Goal: Use online tool/utility: Utilize a website feature to perform a specific function

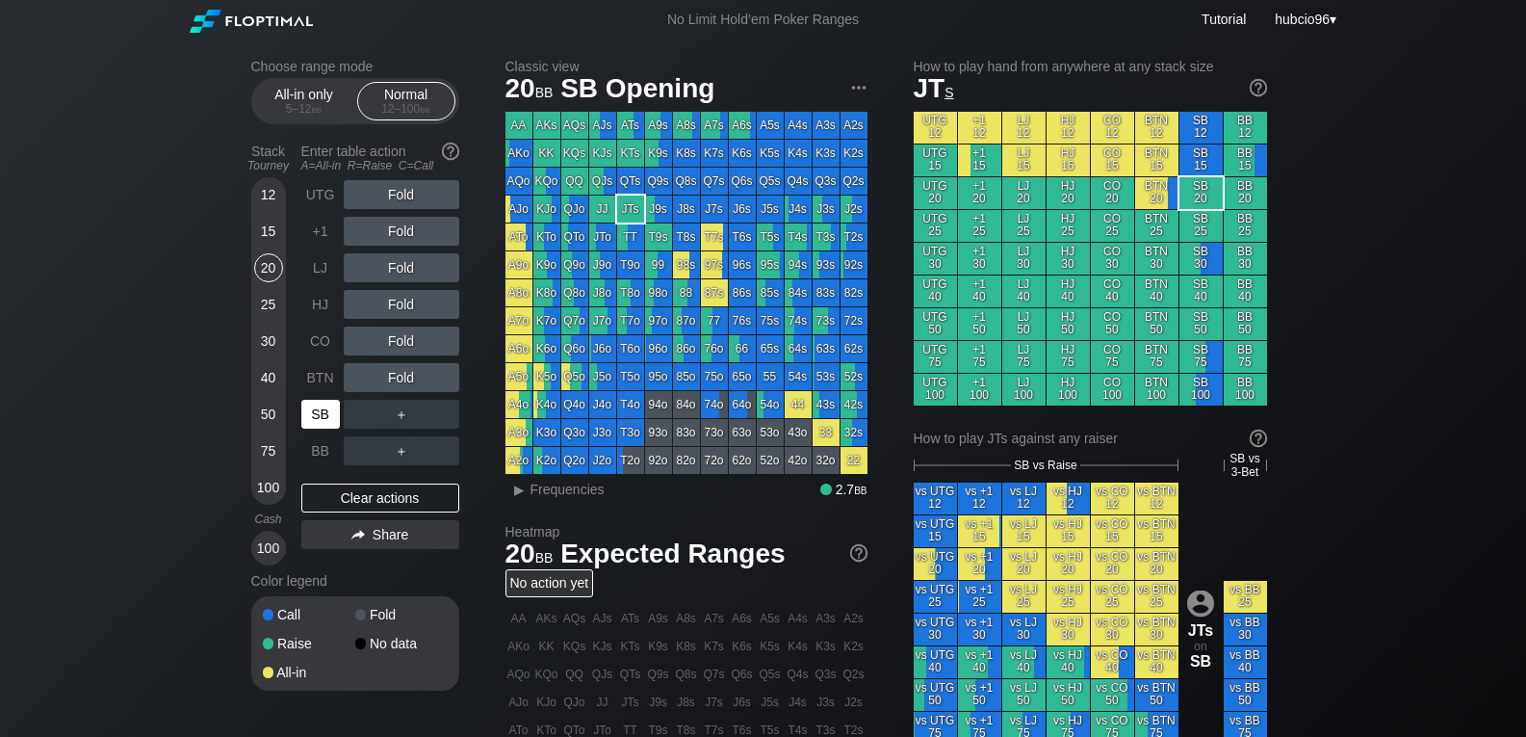
click at [317, 412] on div "SB" at bounding box center [320, 414] width 39 height 29
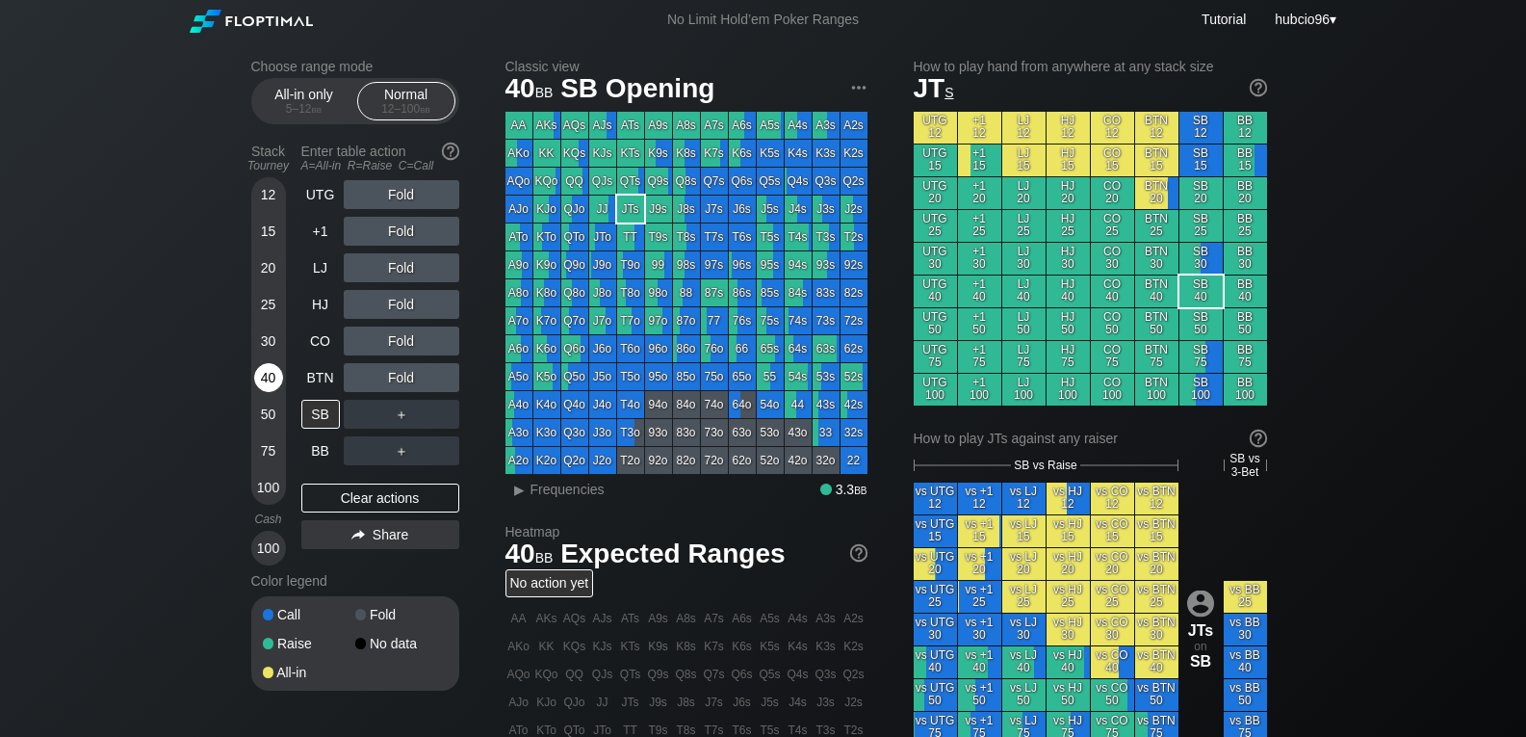
click at [266, 373] on div "40" at bounding box center [268, 377] width 29 height 29
click at [402, 232] on div "R ✕" at bounding box center [401, 231] width 38 height 29
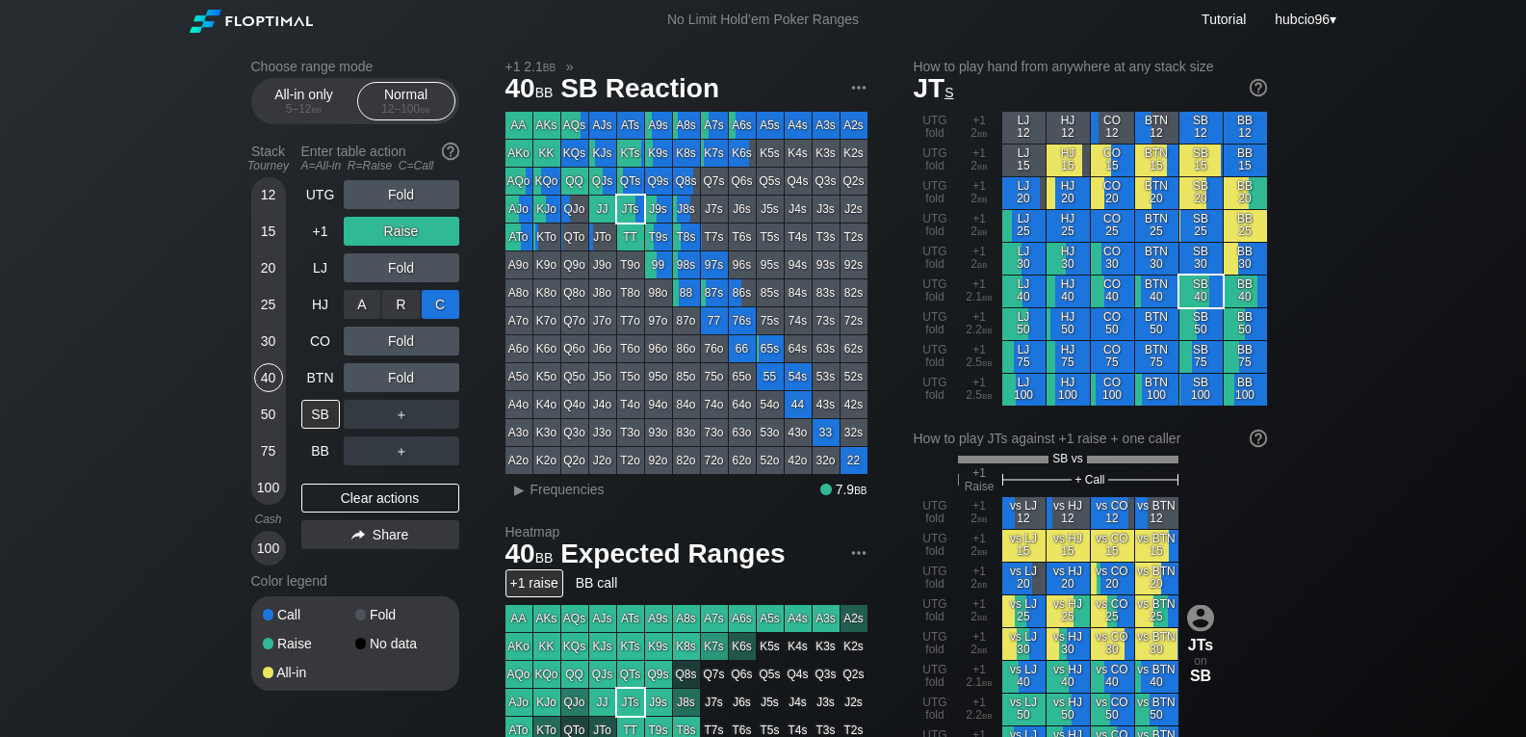
click at [437, 294] on div "C ✕" at bounding box center [441, 304] width 38 height 29
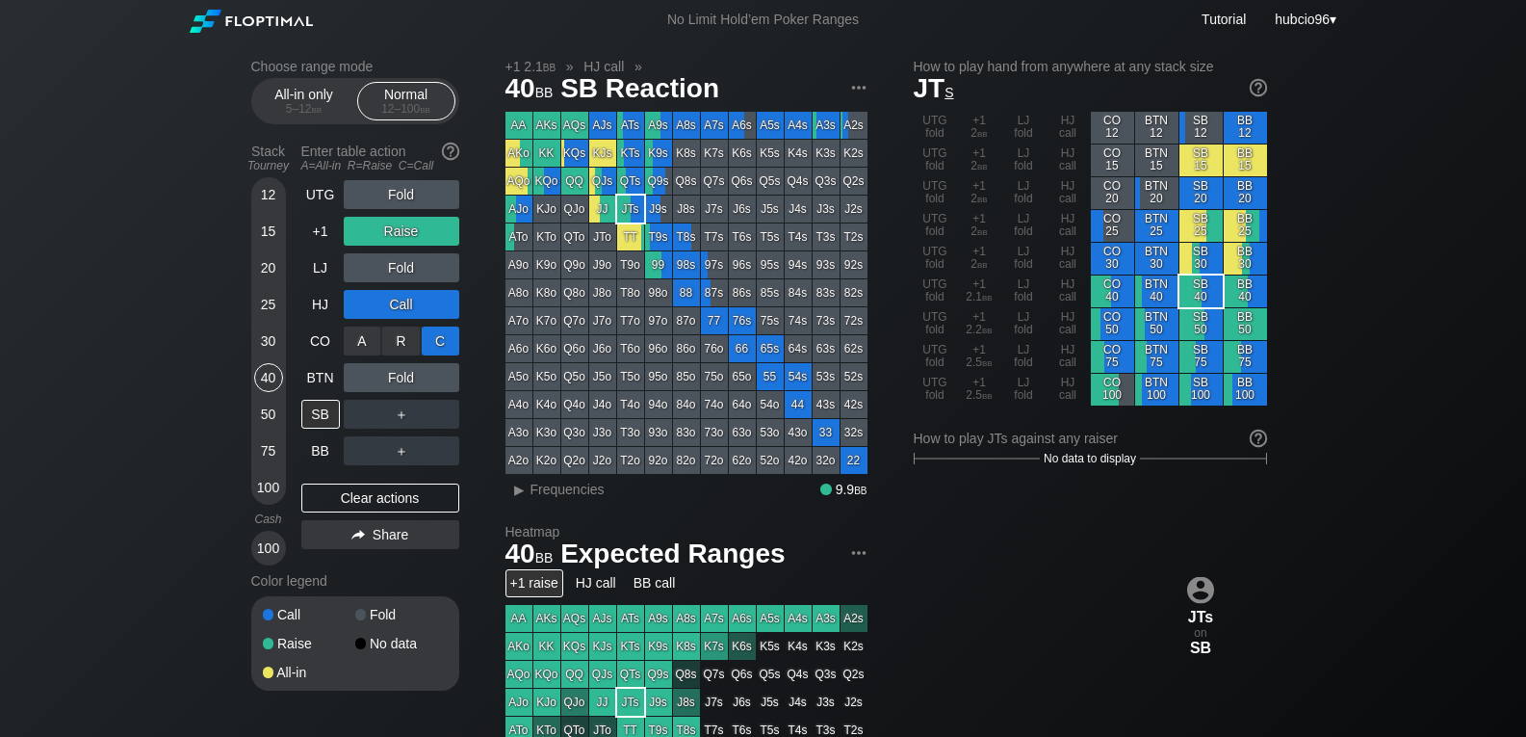
click at [437, 336] on div "C ✕" at bounding box center [441, 340] width 38 height 29
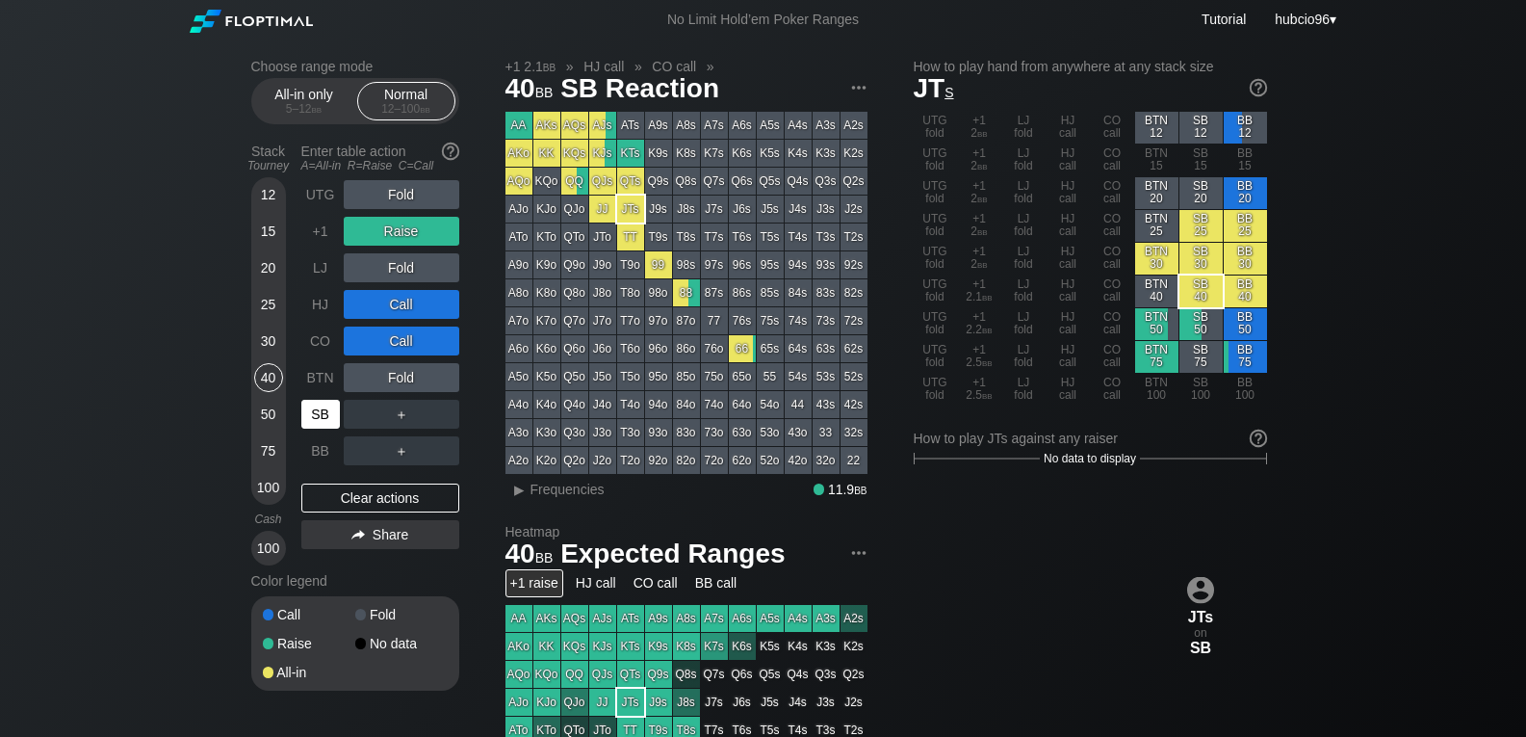
click at [310, 417] on div "SB" at bounding box center [320, 414] width 39 height 29
drag, startPoint x: 269, startPoint y: 482, endPoint x: 327, endPoint y: 506, distance: 63.1
click at [269, 482] on div "100" at bounding box center [268, 487] width 29 height 29
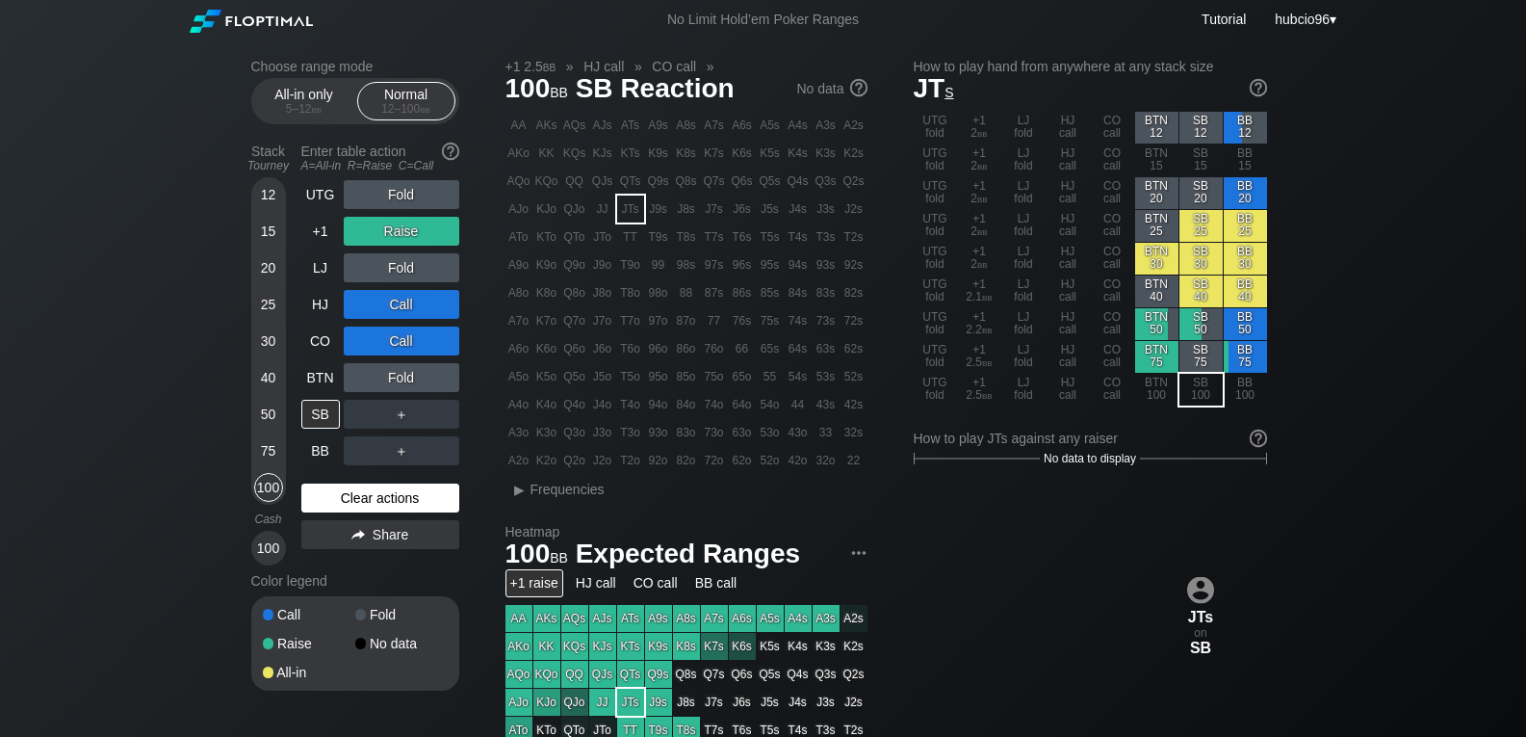
click at [377, 497] on div "Clear actions" at bounding box center [380, 497] width 158 height 29
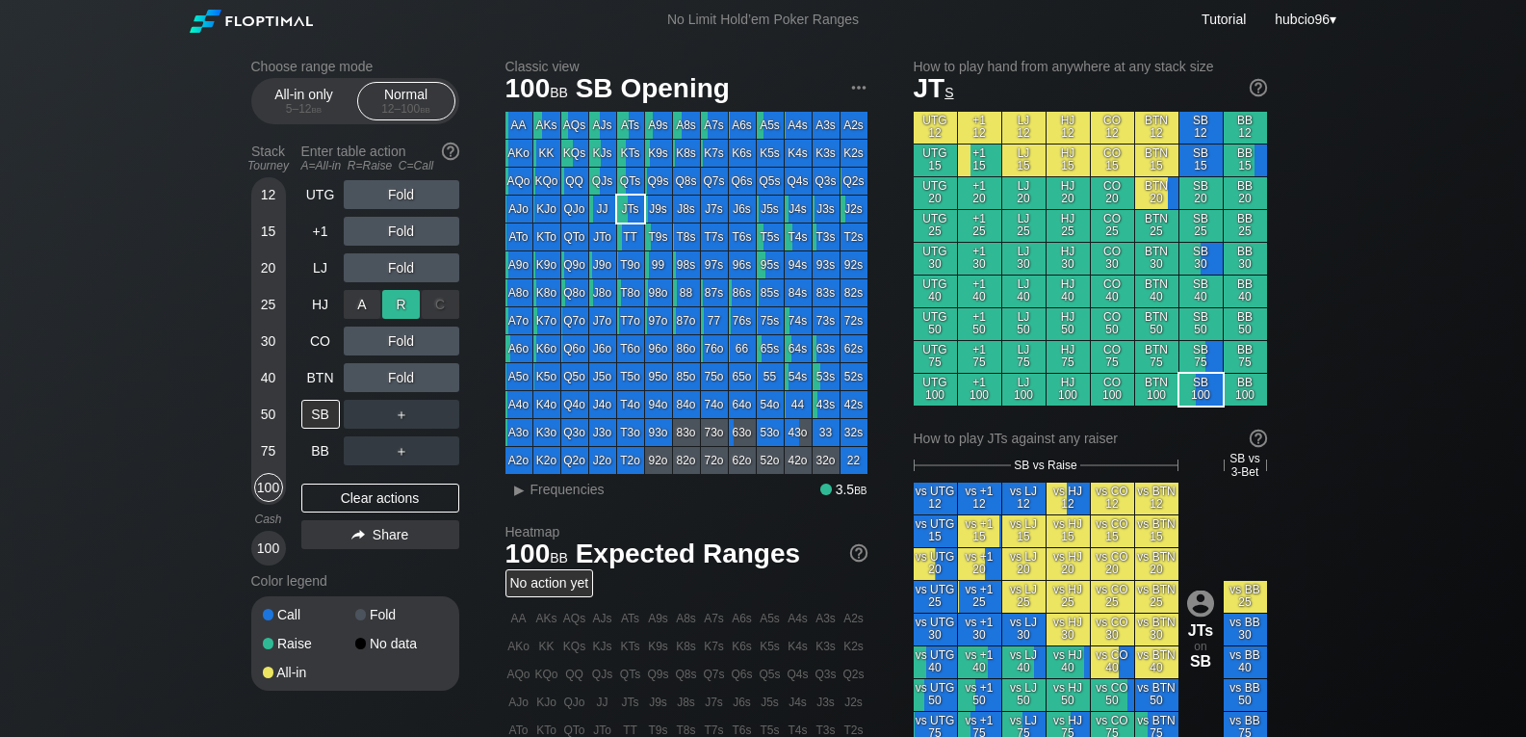
click at [402, 309] on div "R ✕" at bounding box center [401, 304] width 38 height 29
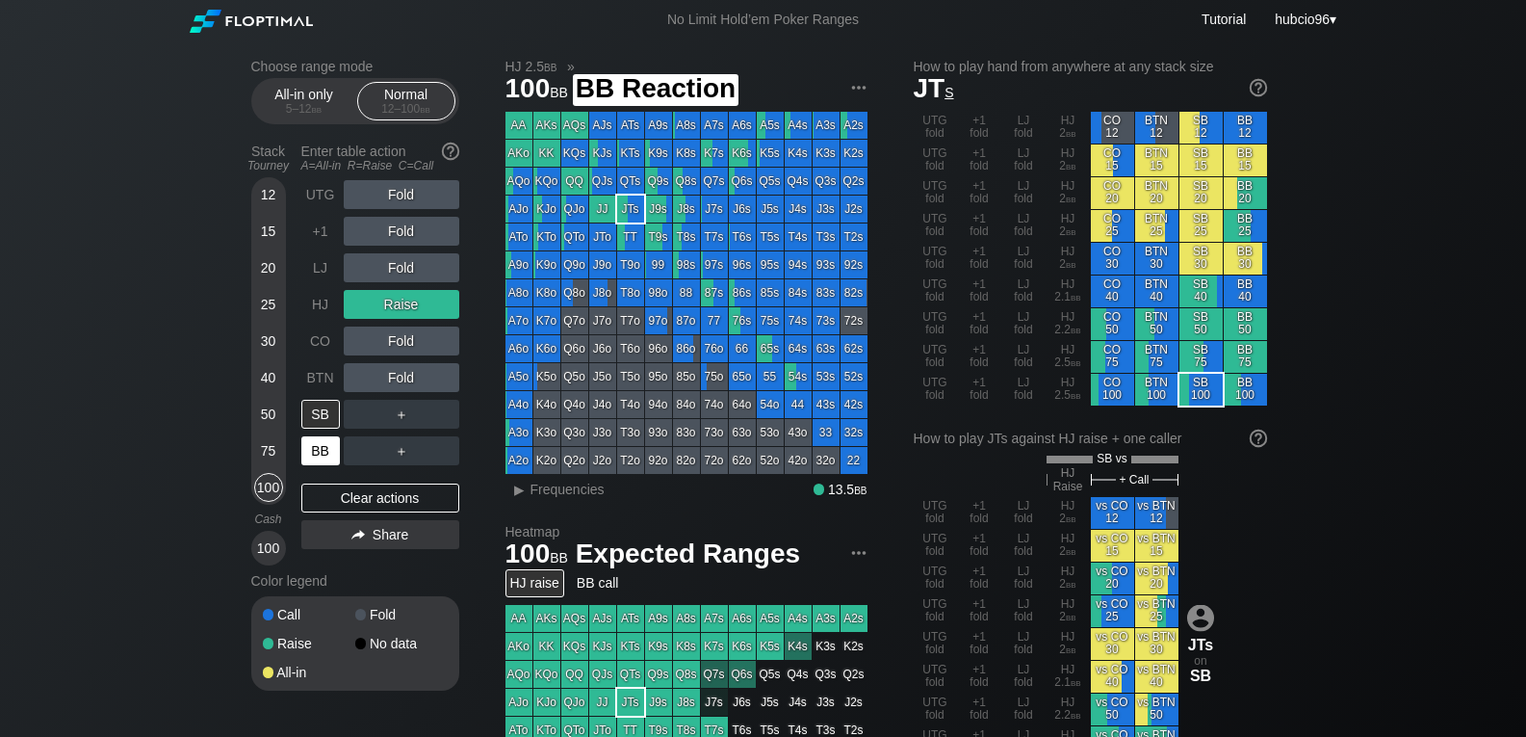
click at [325, 449] on div "BB" at bounding box center [320, 450] width 39 height 29
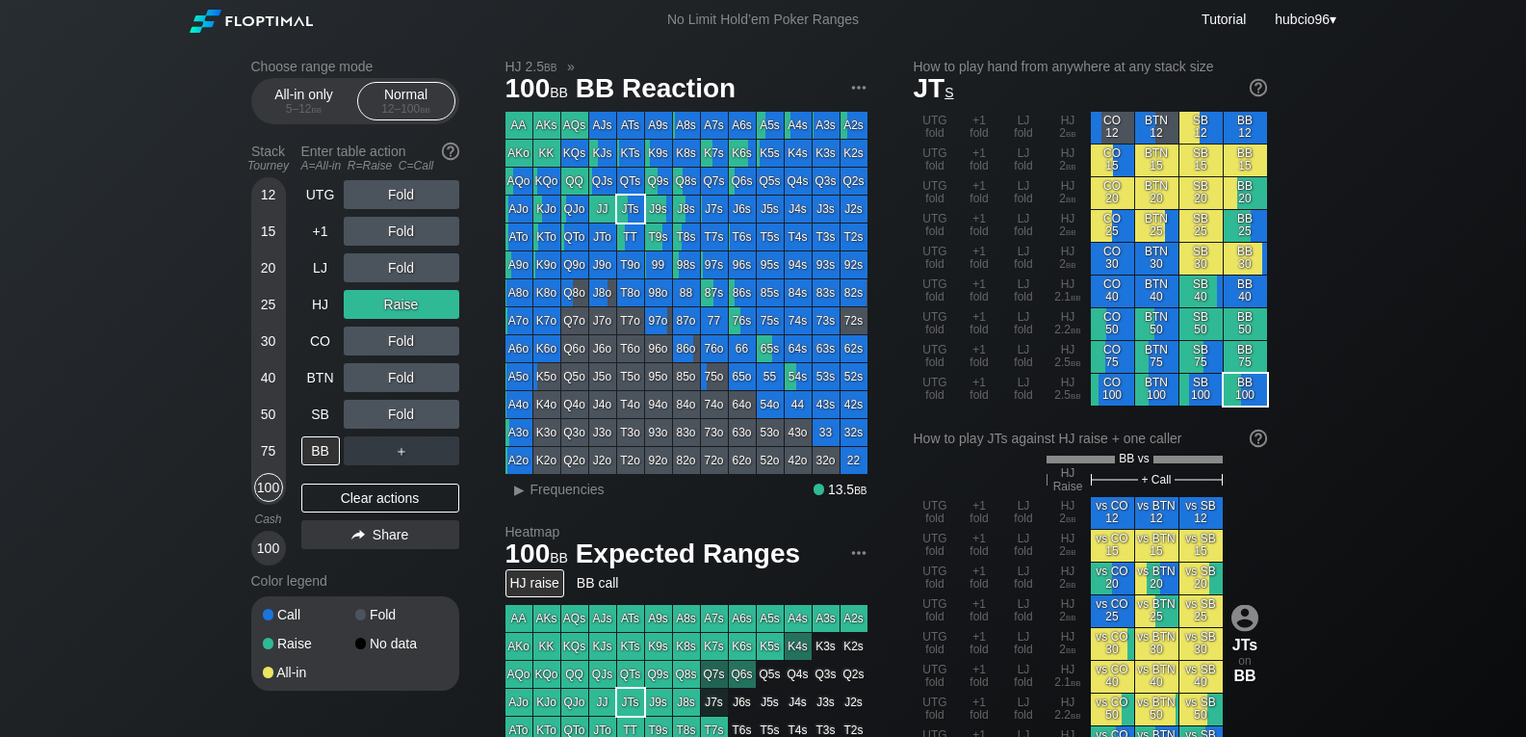
click at [422, 413] on div "Fold" at bounding box center [402, 414] width 116 height 29
click at [437, 411] on div "C ✕" at bounding box center [441, 414] width 38 height 29
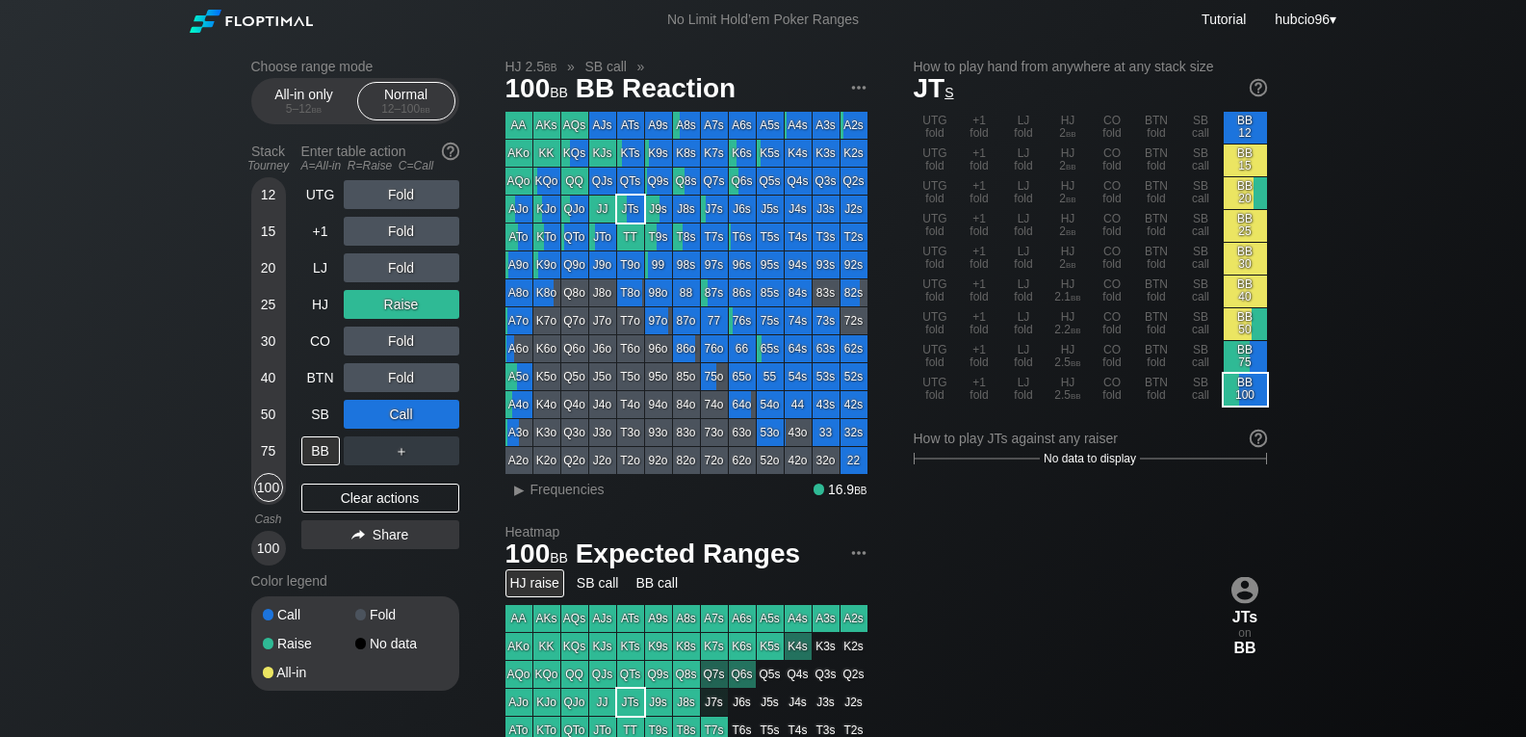
click at [273, 231] on div "15" at bounding box center [268, 231] width 29 height 29
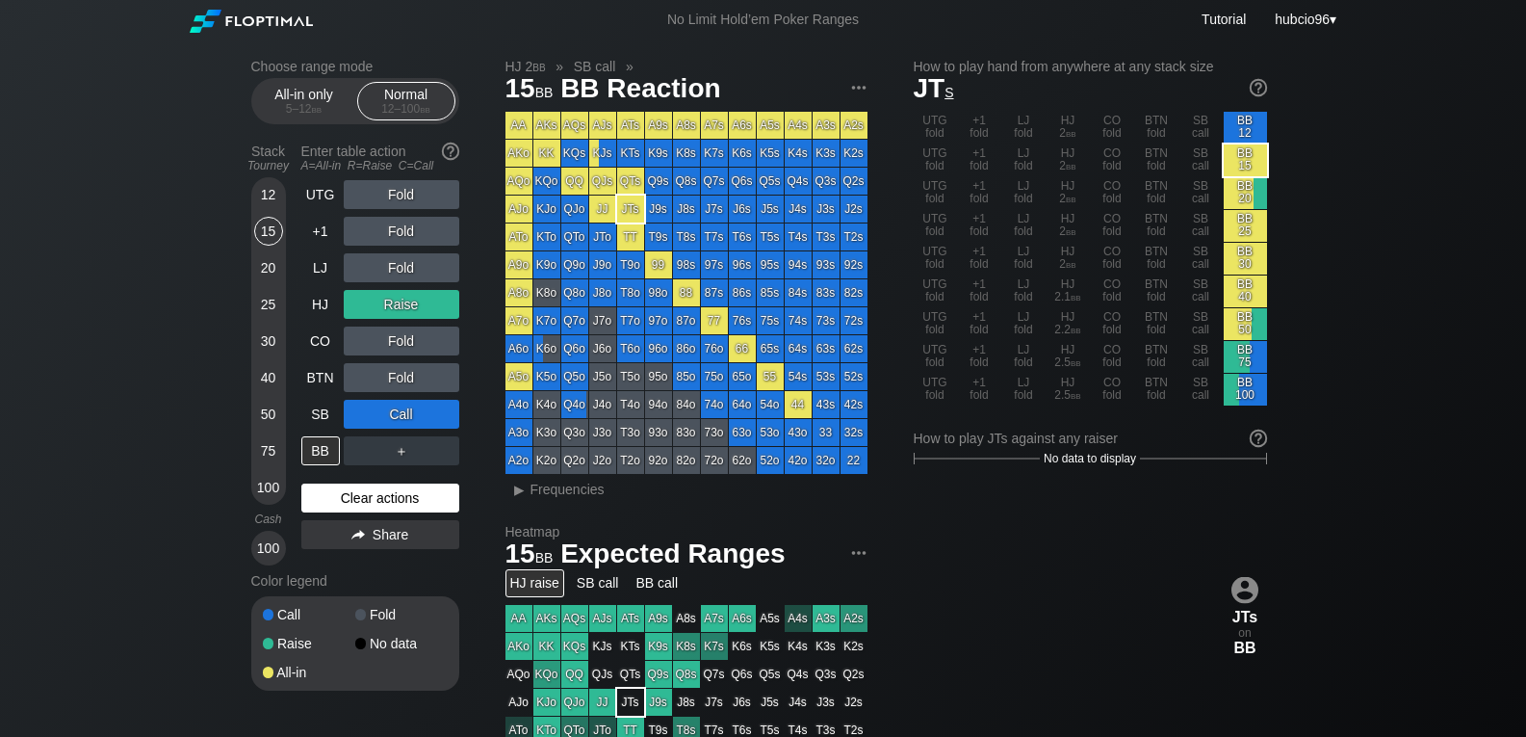
click at [389, 502] on div "Clear actions" at bounding box center [380, 497] width 158 height 29
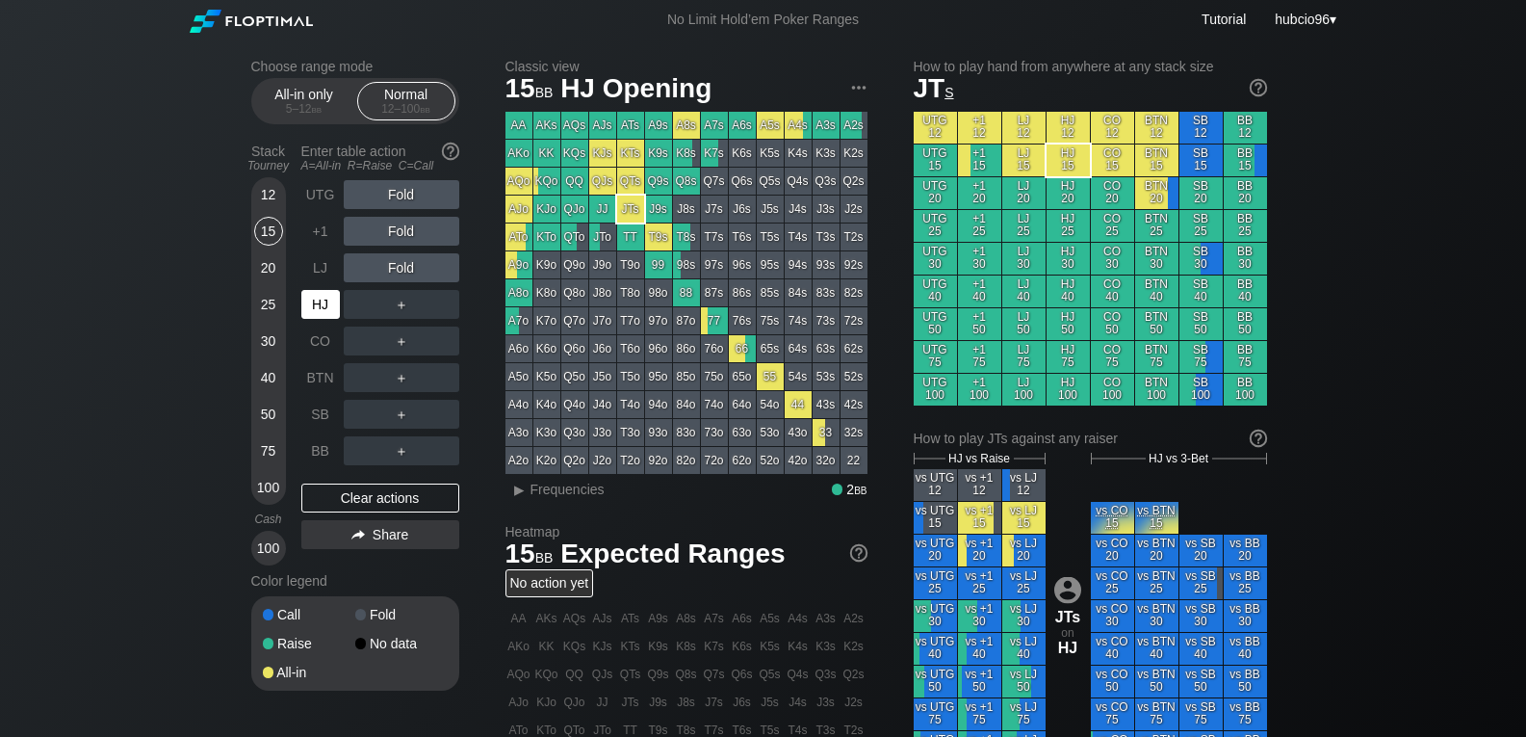
click at [321, 299] on div "HJ" at bounding box center [320, 304] width 39 height 29
click at [273, 449] on div "75" at bounding box center [268, 450] width 29 height 29
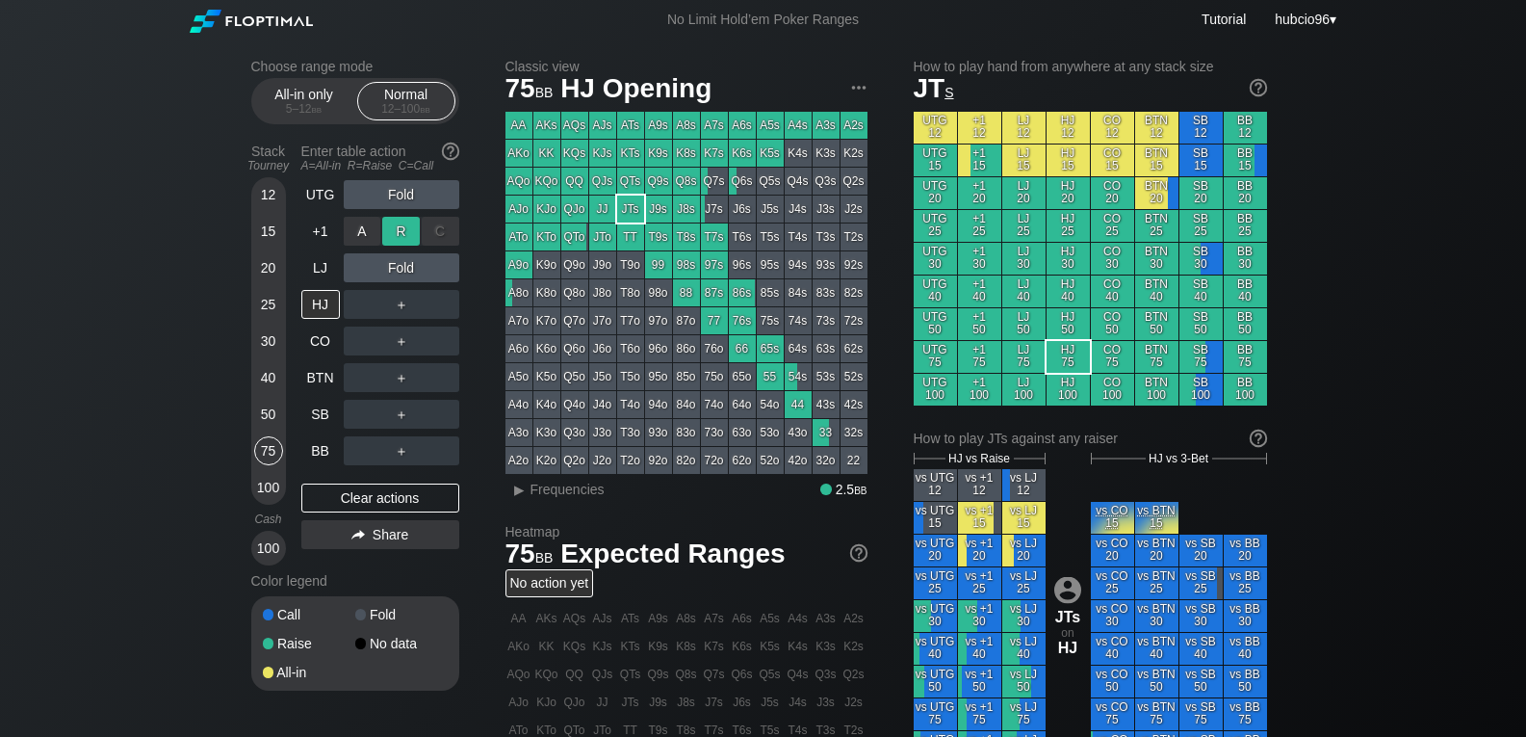
click at [401, 233] on div "R ✕" at bounding box center [401, 231] width 38 height 29
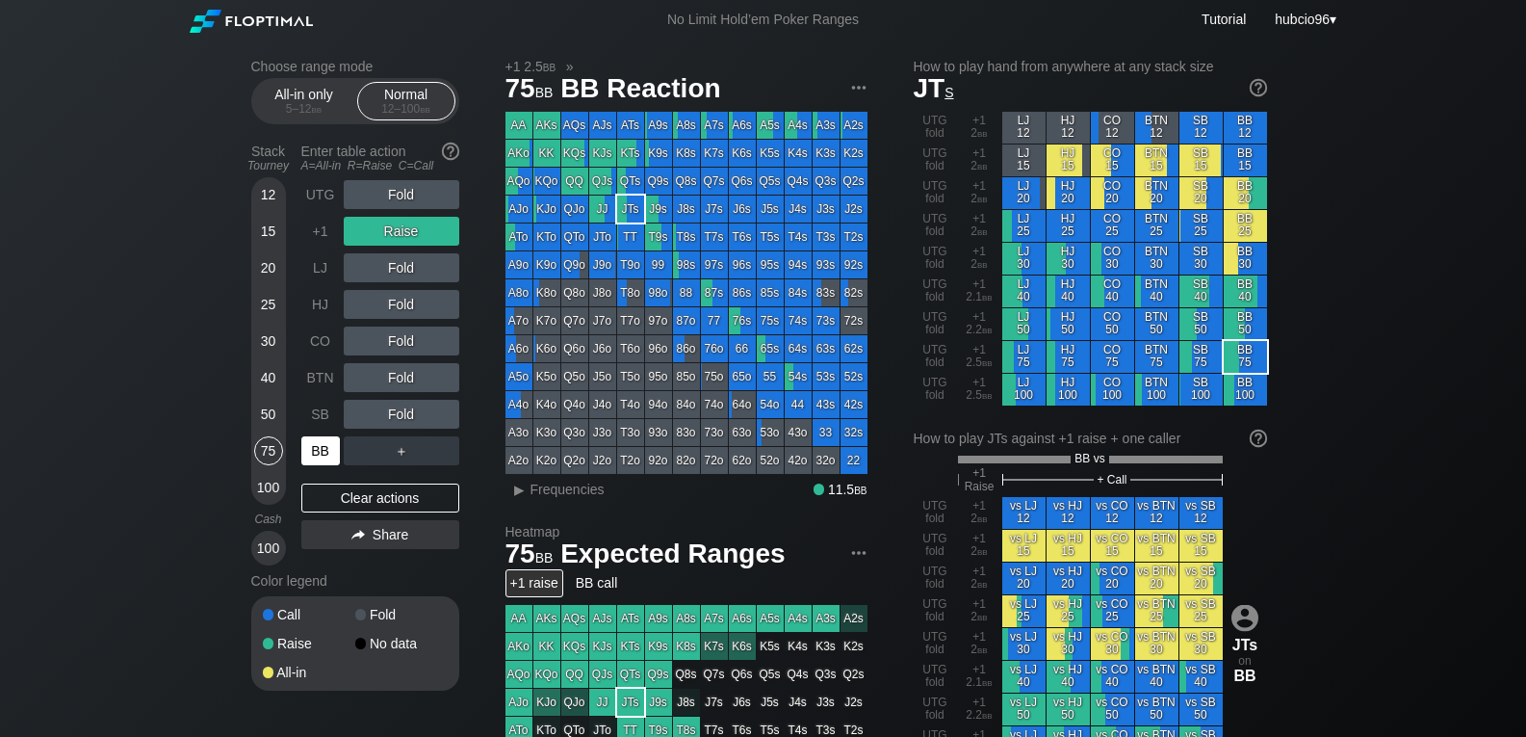
click at [317, 443] on div "BB" at bounding box center [320, 450] width 39 height 29
click at [268, 377] on div "40" at bounding box center [268, 377] width 29 height 29
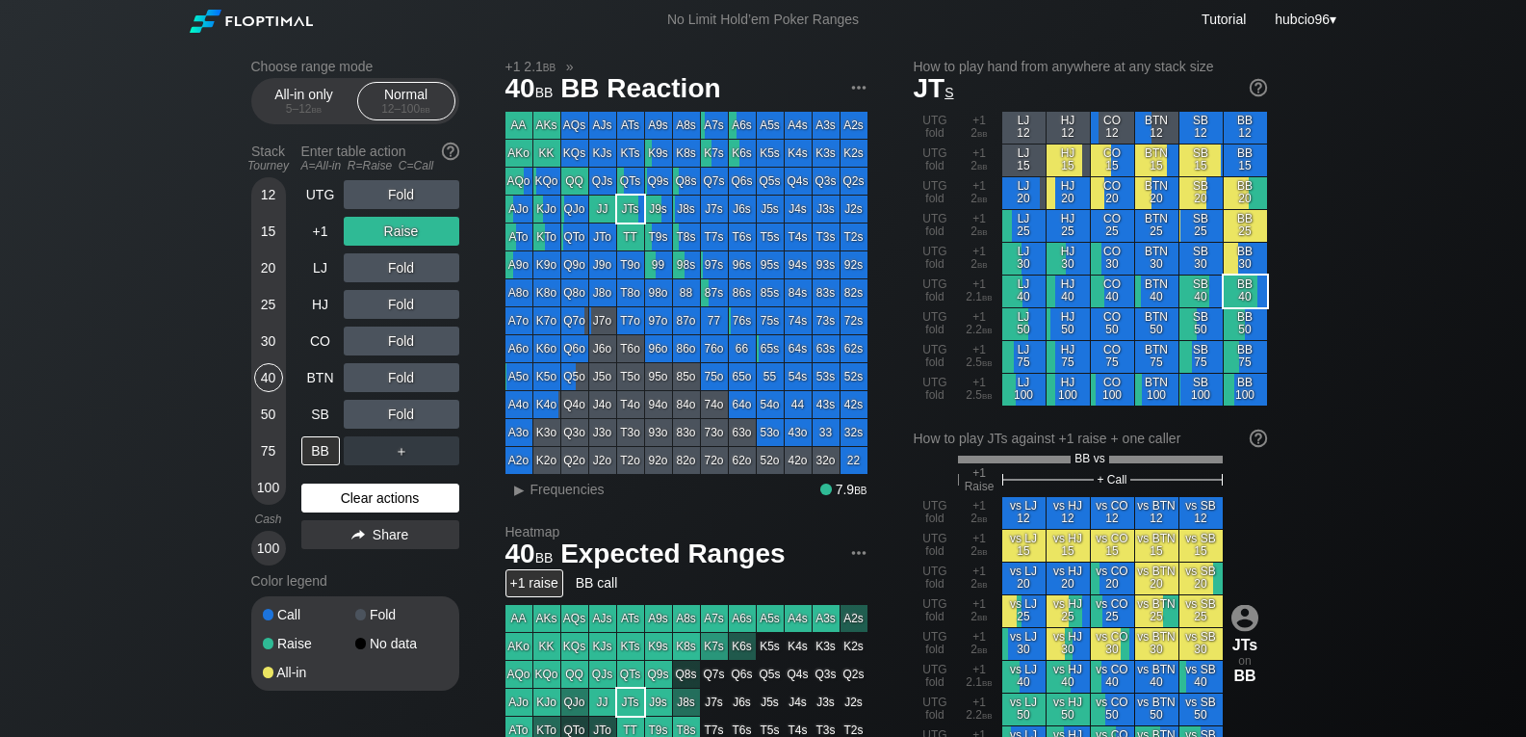
click at [335, 495] on div "Clear actions" at bounding box center [380, 497] width 158 height 29
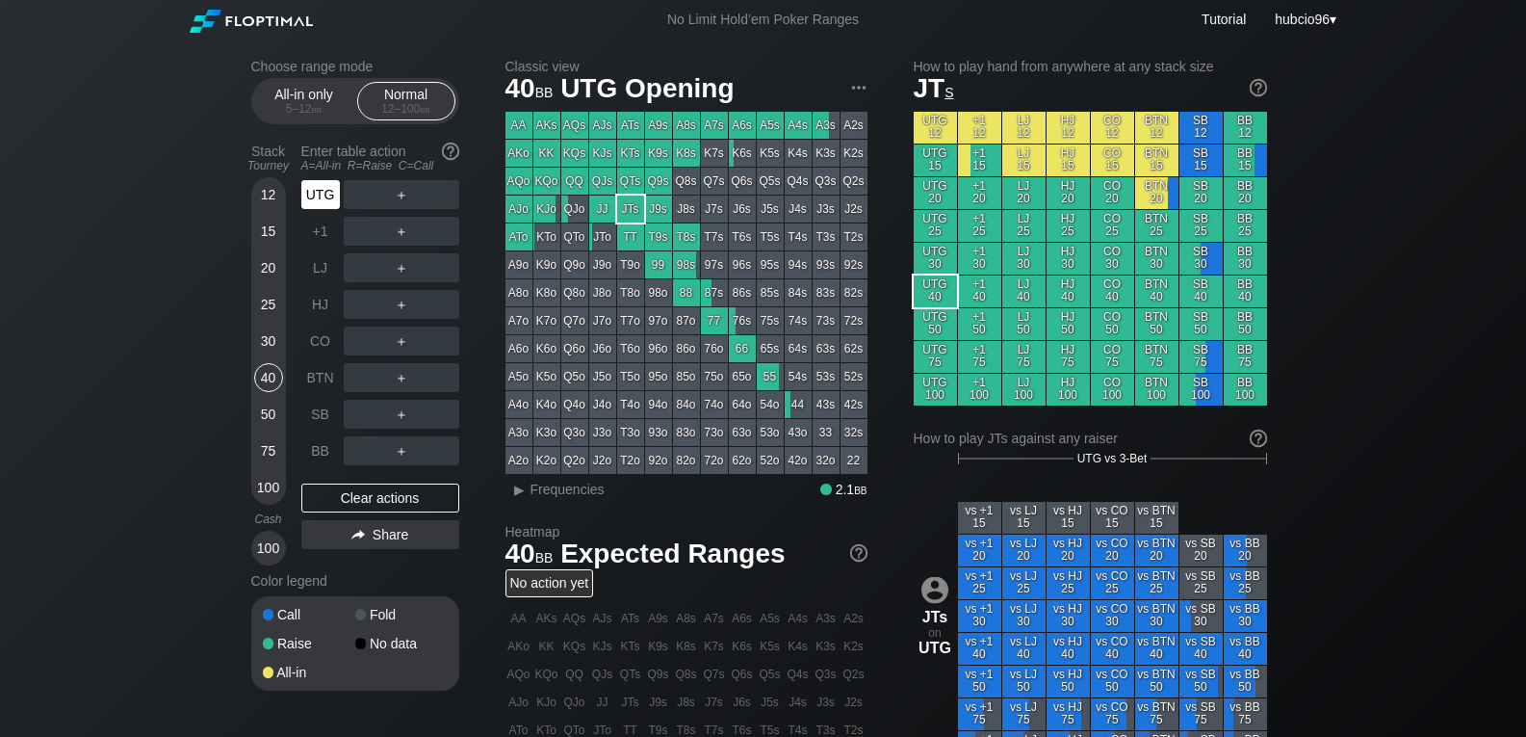
click at [329, 203] on div "UTG" at bounding box center [320, 194] width 39 height 29
click at [261, 417] on div "50" at bounding box center [268, 414] width 29 height 29
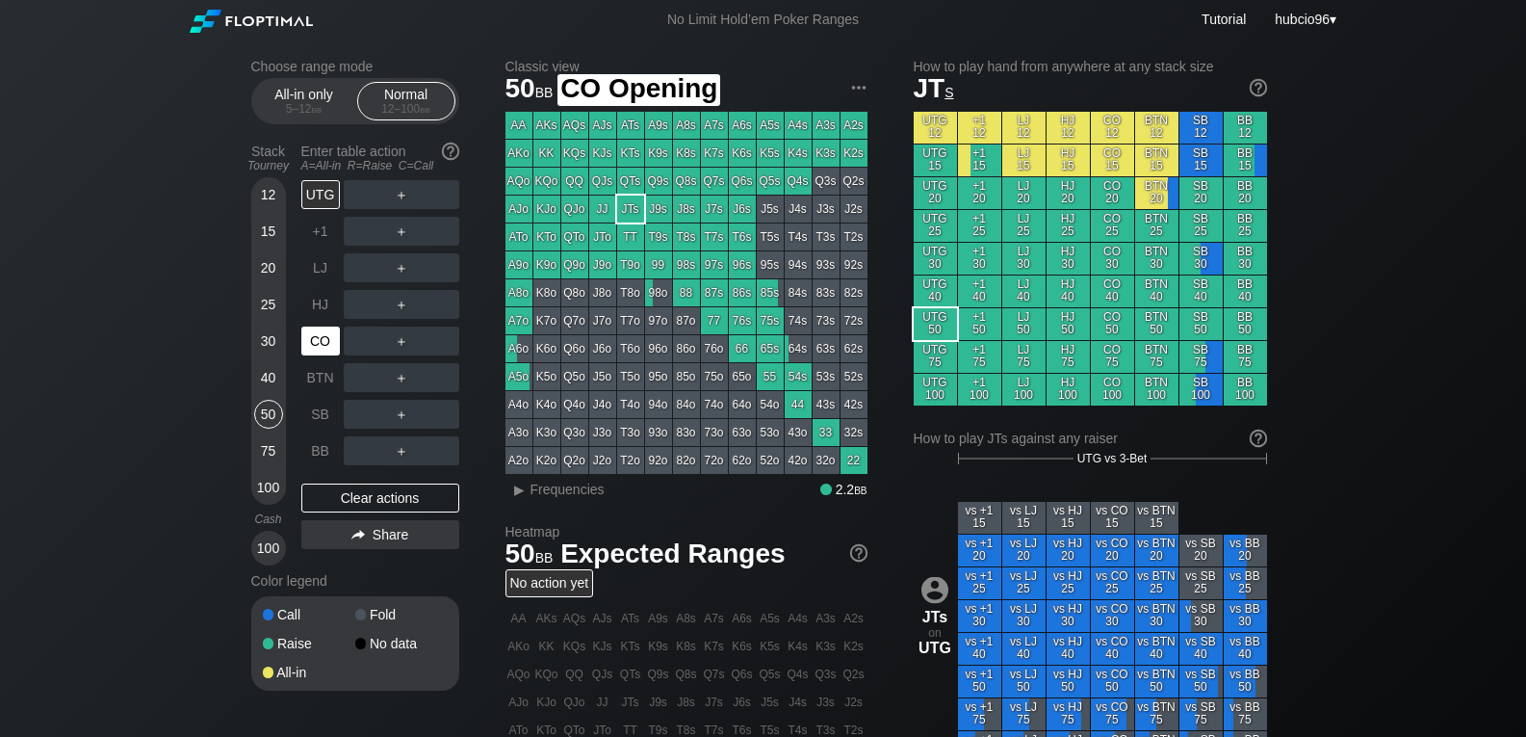
click at [325, 343] on div "CO" at bounding box center [320, 340] width 39 height 29
